Goal: Information Seeking & Learning: Learn about a topic

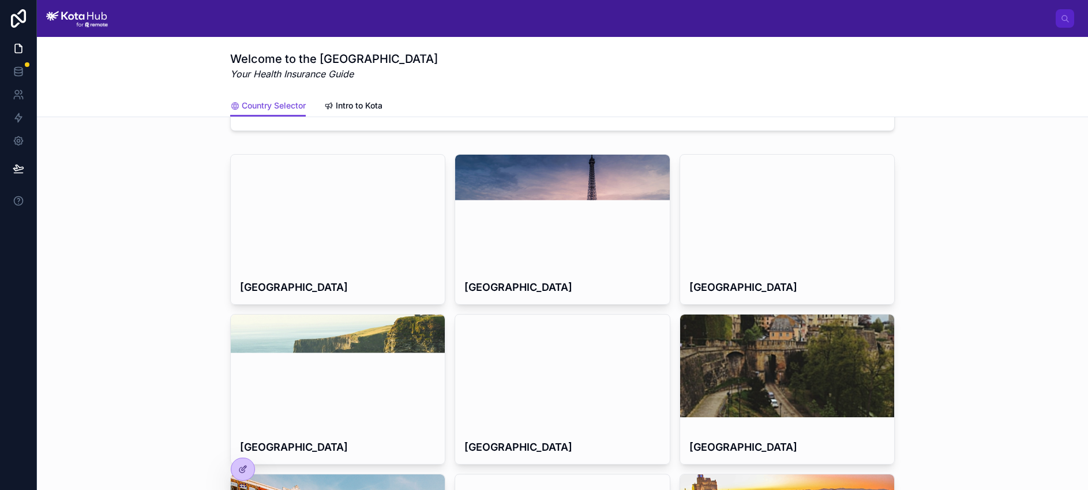
scroll to position [88, 0]
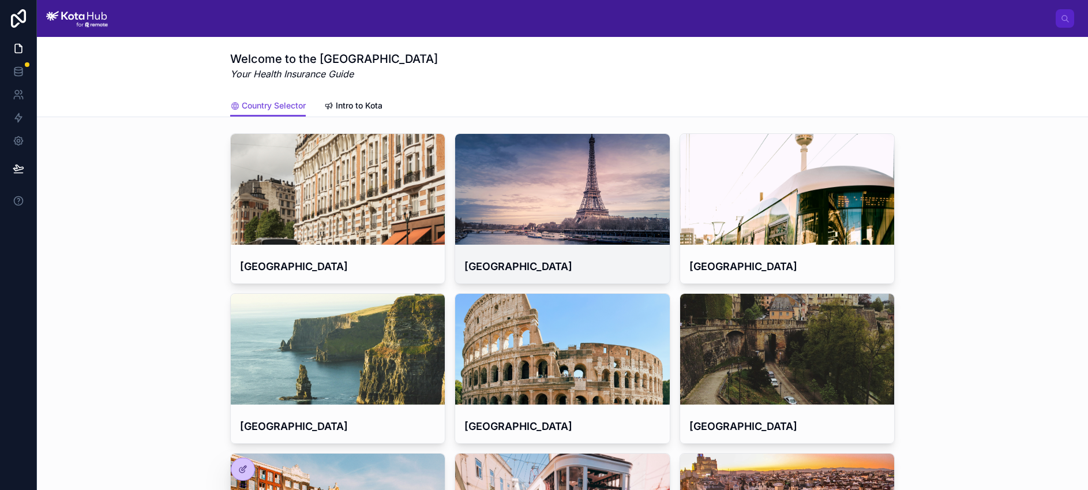
click at [551, 205] on div at bounding box center [562, 189] width 214 height 111
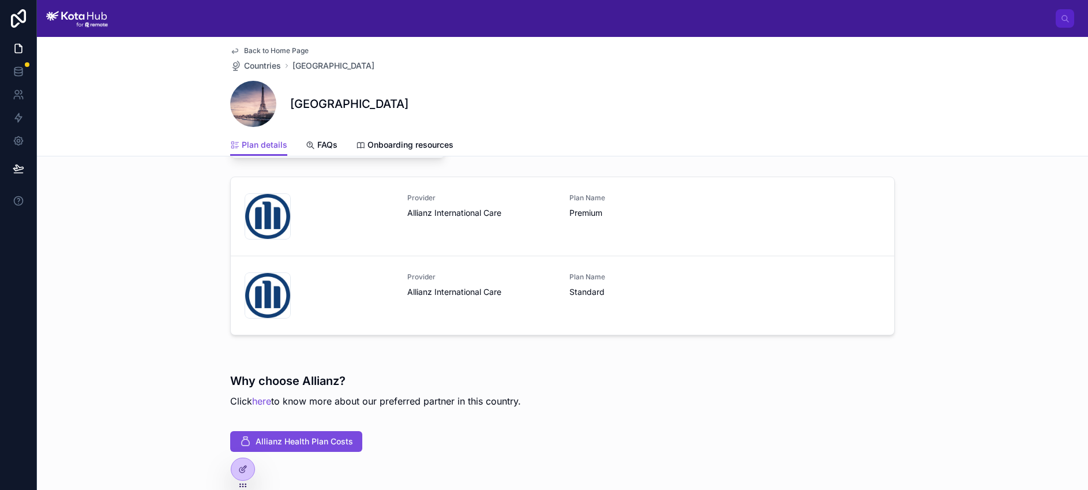
scroll to position [107, 0]
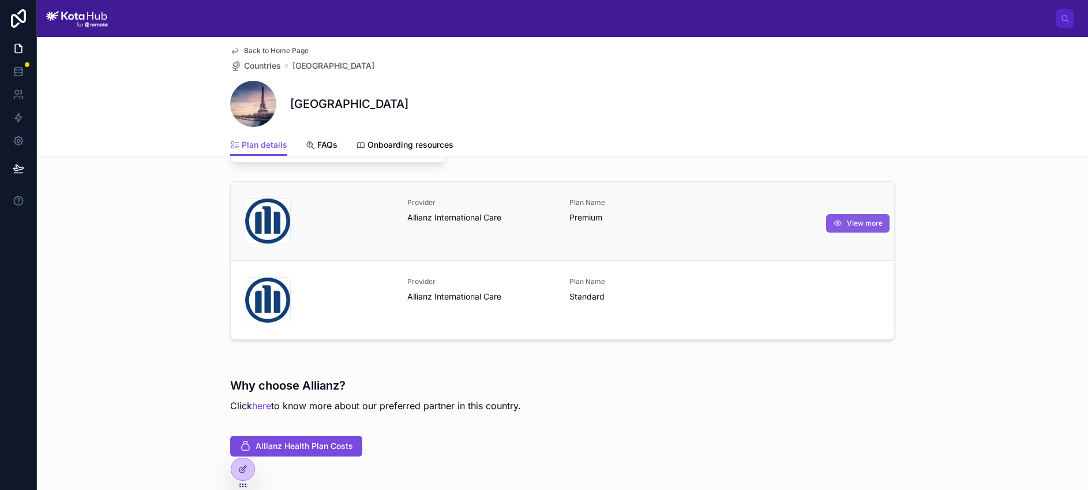
click at [842, 224] on icon at bounding box center [837, 223] width 9 height 9
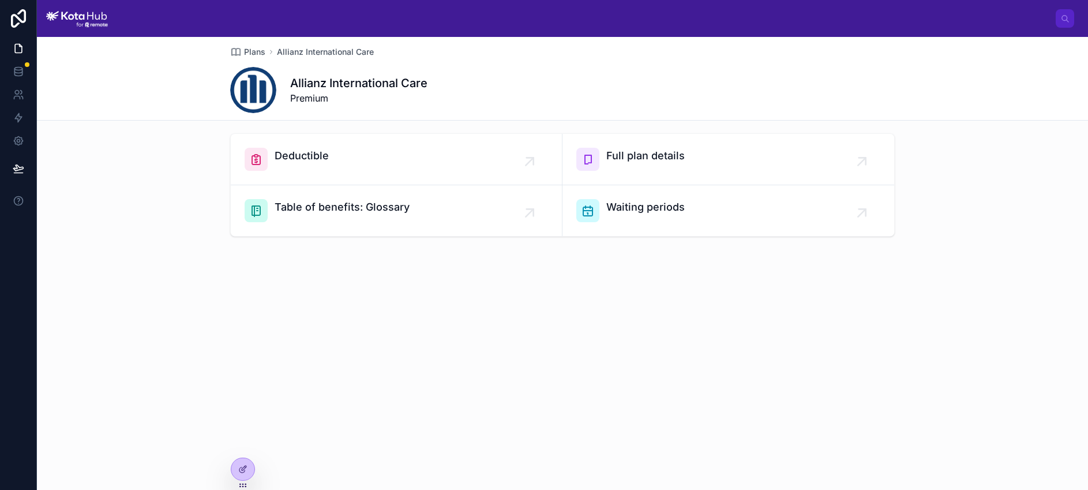
scroll to position [62, 0]
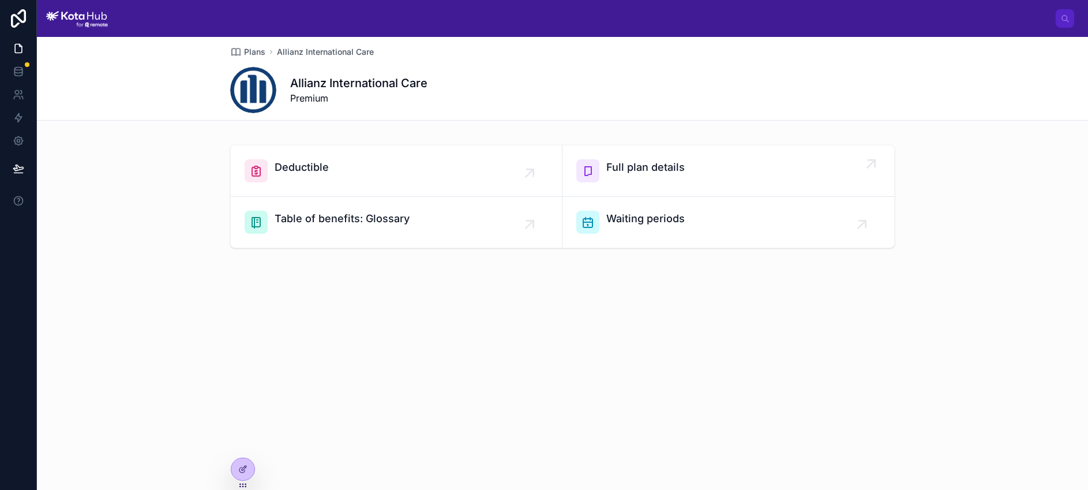
click at [810, 175] on div "Full plan details" at bounding box center [728, 170] width 304 height 23
